Goal: Task Accomplishment & Management: Manage account settings

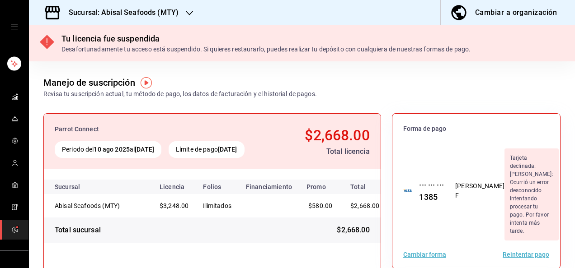
click at [275, 51] on div "Desafortunadamente tu acceso está suspendido. Si quieres restaurarlo, puedes re…" at bounding box center [265, 49] width 409 height 9
click at [50, 43] on icon at bounding box center [47, 42] width 14 height 14
click at [515, 252] on button "Reintentar pago" at bounding box center [525, 255] width 47 height 6
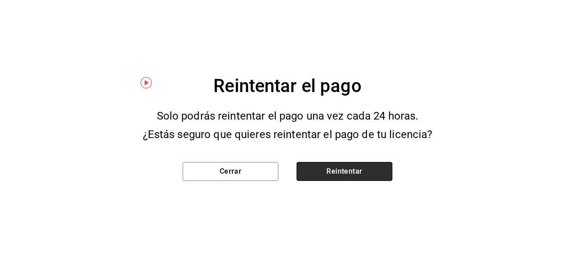
click at [370, 172] on button "Reintentar" at bounding box center [344, 171] width 96 height 19
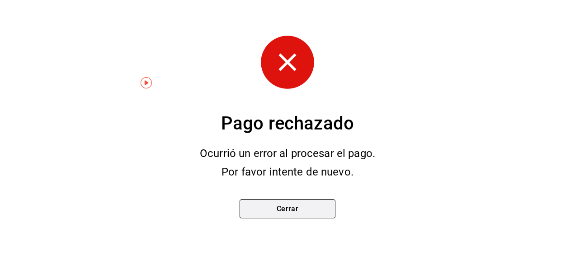
click at [309, 208] on button "Cerrar" at bounding box center [287, 209] width 96 height 19
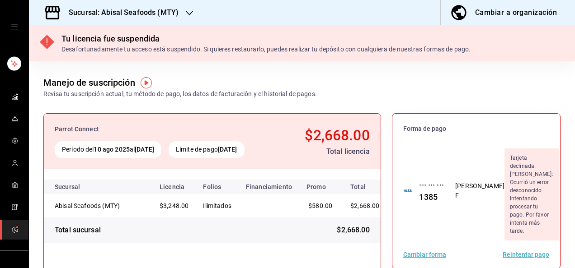
click at [462, 241] on div "Cambiar forma Reintentar pago" at bounding box center [476, 255] width 168 height 28
click at [526, 252] on button "Reintentar pago" at bounding box center [525, 255] width 47 height 6
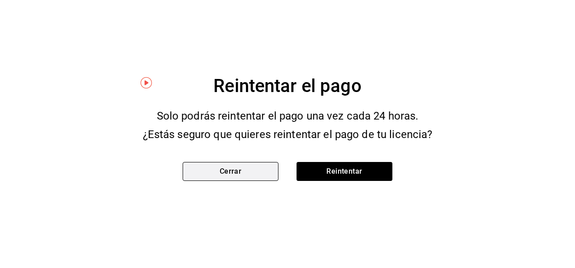
click at [252, 170] on button "Cerrar" at bounding box center [231, 171] width 96 height 19
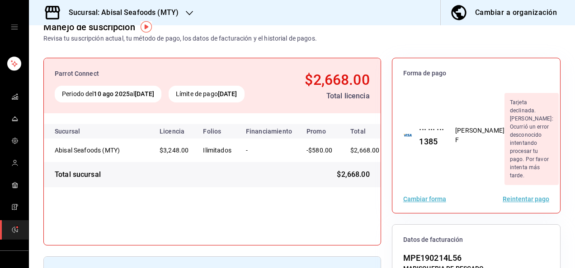
scroll to position [56, 0]
click at [410, 196] on button "Cambiar forma" at bounding box center [424, 199] width 43 height 6
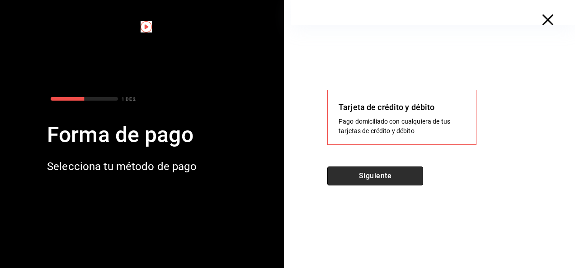
click at [395, 174] on button "Siguiente" at bounding box center [375, 176] width 96 height 19
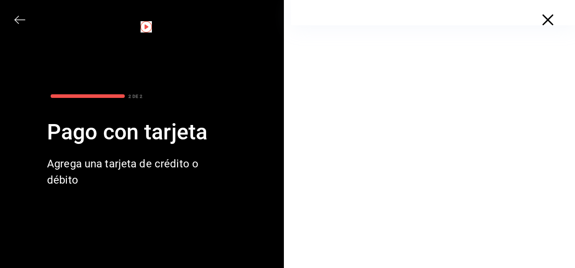
scroll to position [0, 0]
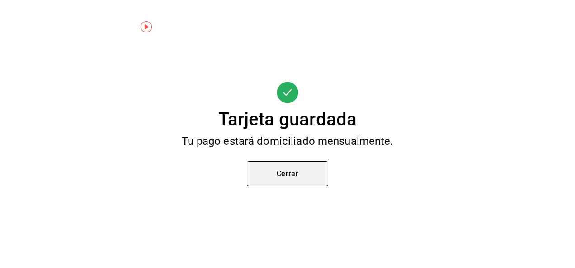
click at [300, 174] on button "Cerrar" at bounding box center [287, 173] width 81 height 25
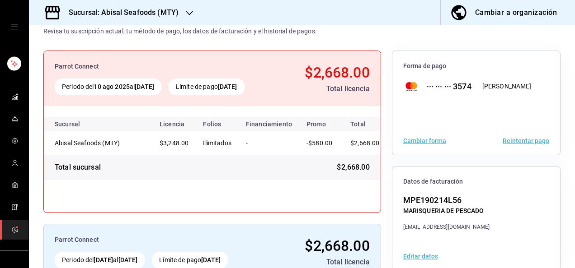
scroll to position [65, 0]
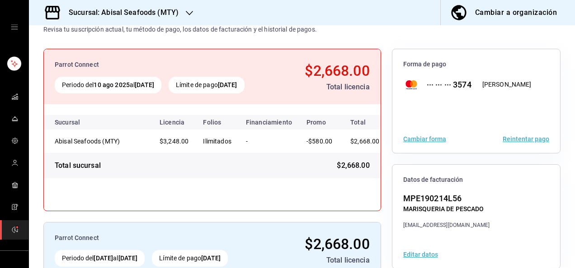
click at [520, 136] on button "Reintentar pago" at bounding box center [525, 139] width 47 height 6
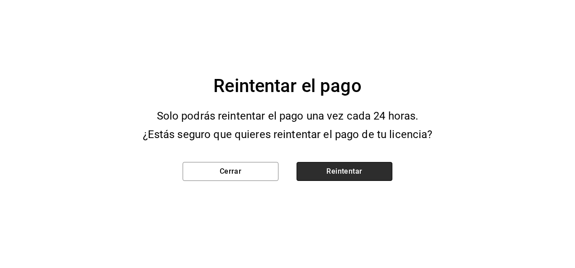
click at [353, 171] on button "Reintentar" at bounding box center [344, 171] width 96 height 19
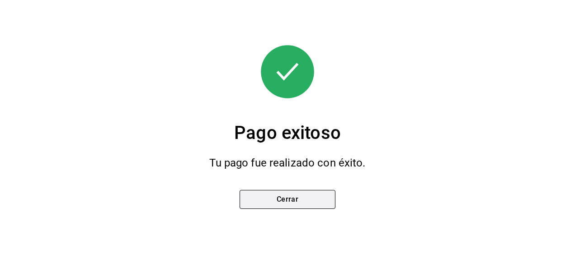
click at [282, 206] on button "Cerrar" at bounding box center [287, 199] width 96 height 19
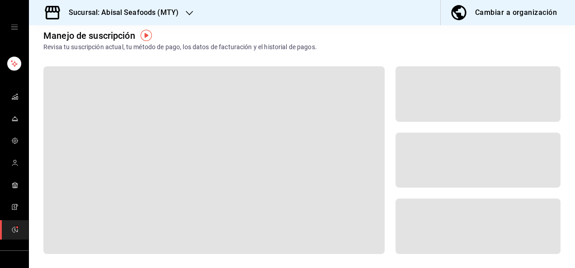
scroll to position [28, 0]
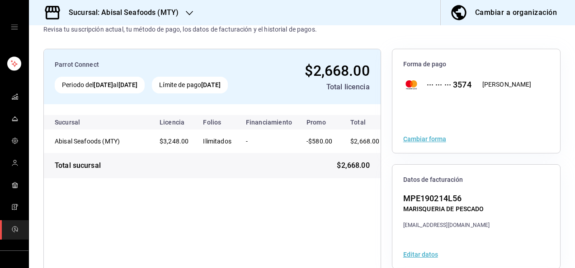
click at [128, 13] on h3 "Sucursal: Abisal Seafoods (MTY)" at bounding box center [119, 12] width 117 height 11
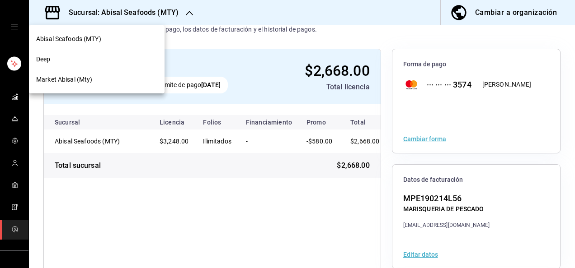
click at [58, 59] on div "Deep" at bounding box center [96, 59] width 121 height 9
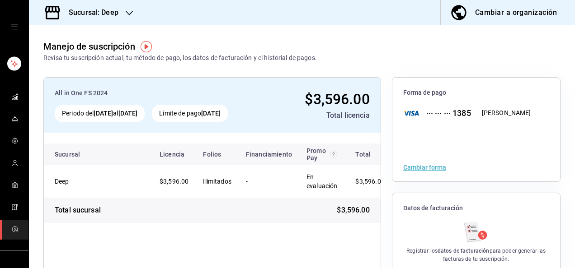
click at [12, 226] on icon "mailbox folders" at bounding box center [14, 229] width 7 height 7
click at [112, 15] on h3 "Sucursal: Deep" at bounding box center [89, 12] width 57 height 11
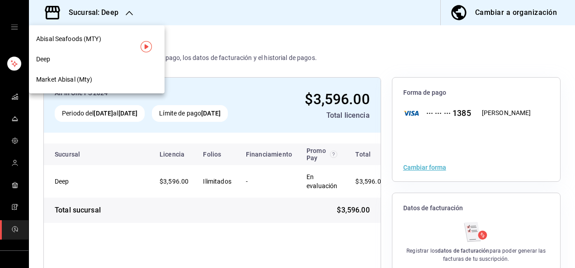
click at [71, 82] on span "Market Abisal (Mty)" at bounding box center [64, 79] width 56 height 9
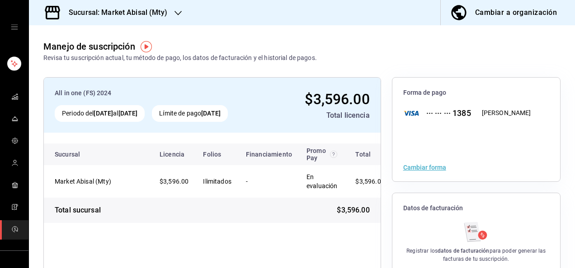
click at [150, 9] on h3 "Sucursal: Market Abisal (Mty)" at bounding box center [114, 12] width 106 height 11
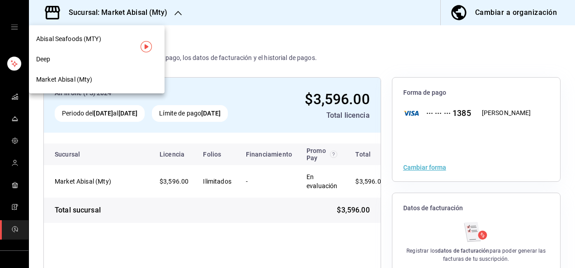
click at [85, 37] on span "Abisal Seafoods (MTY)" at bounding box center [68, 38] width 65 height 9
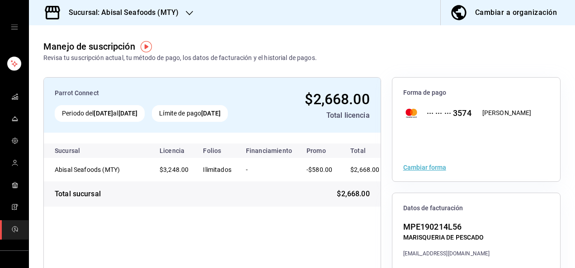
click at [150, 16] on h3 "Sucursal: Abisal Seafoods (MTY)" at bounding box center [119, 12] width 117 height 11
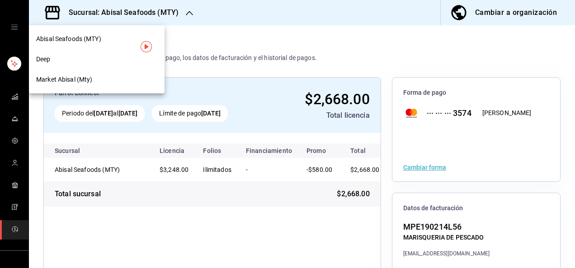
click at [111, 57] on div "Deep" at bounding box center [96, 59] width 121 height 9
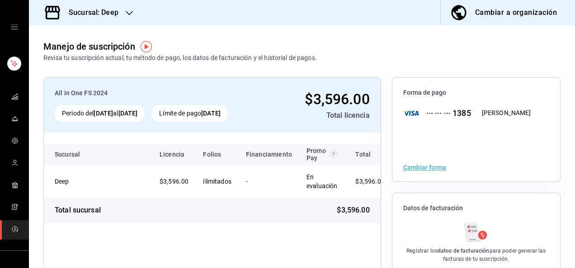
click at [99, 16] on h3 "Sucursal: Deep" at bounding box center [89, 12] width 57 height 11
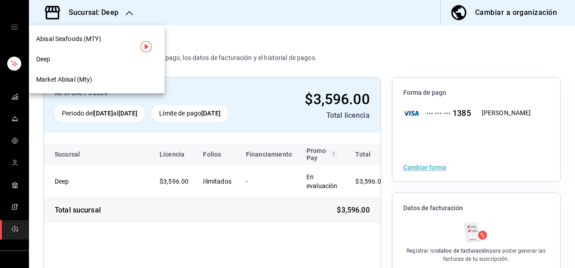
click at [77, 84] on div "Market Abisal (Mty)" at bounding box center [97, 80] width 136 height 20
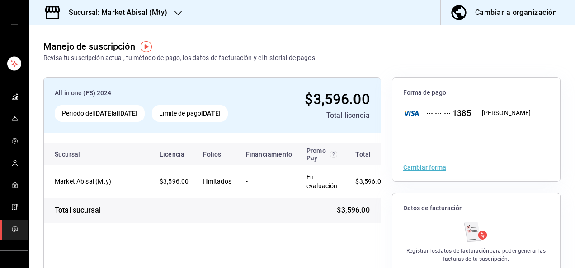
click at [141, 10] on h3 "Sucursal: Market Abisal (Mty)" at bounding box center [114, 12] width 106 height 11
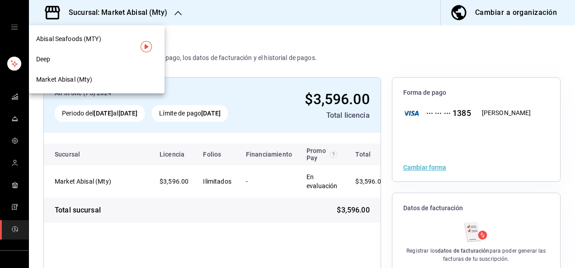
click at [82, 37] on span "Abisal Seafoods (MTY)" at bounding box center [68, 38] width 65 height 9
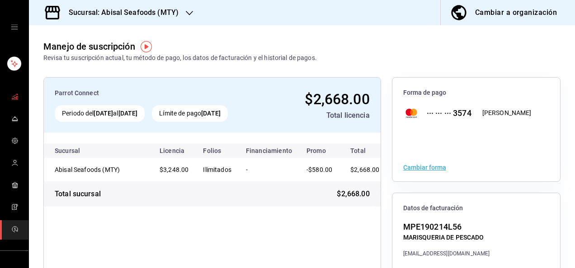
click at [14, 95] on icon "mailbox folders" at bounding box center [14, 96] width 7 height 7
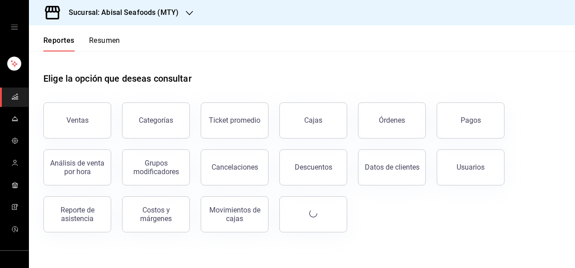
click at [321, 71] on div "Elige la opción que deseas consultar" at bounding box center [301, 72] width 517 height 40
